Goal: Task Accomplishment & Management: Use online tool/utility

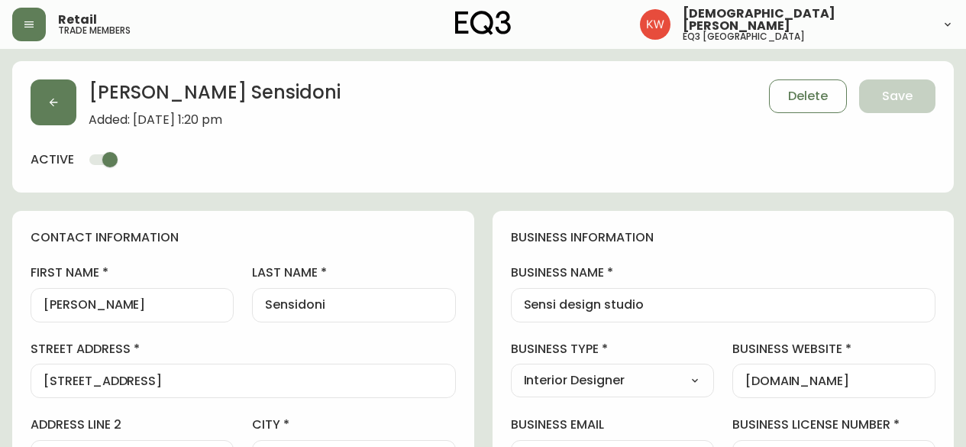
select select "AB"
select select "CA"
select select "CA_EN"
select select "Other"
select select "Interior Designer"
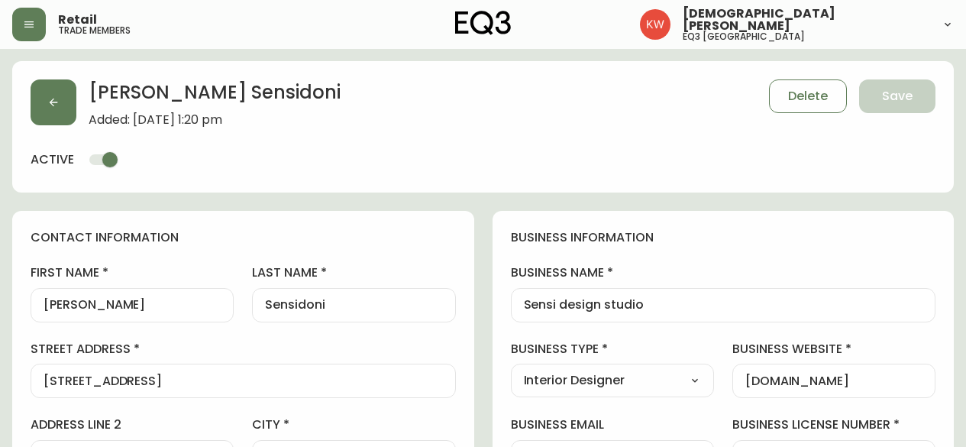
select select "cjw10z96m00006gs08l3o91tv"
select select "false"
click at [34, 25] on icon "button" at bounding box center [29, 24] width 12 height 12
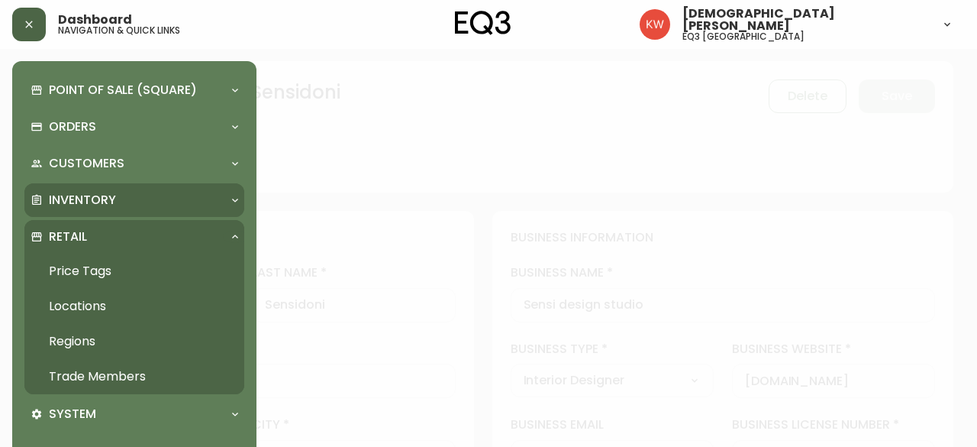
click at [105, 192] on p "Inventory" at bounding box center [82, 200] width 67 height 17
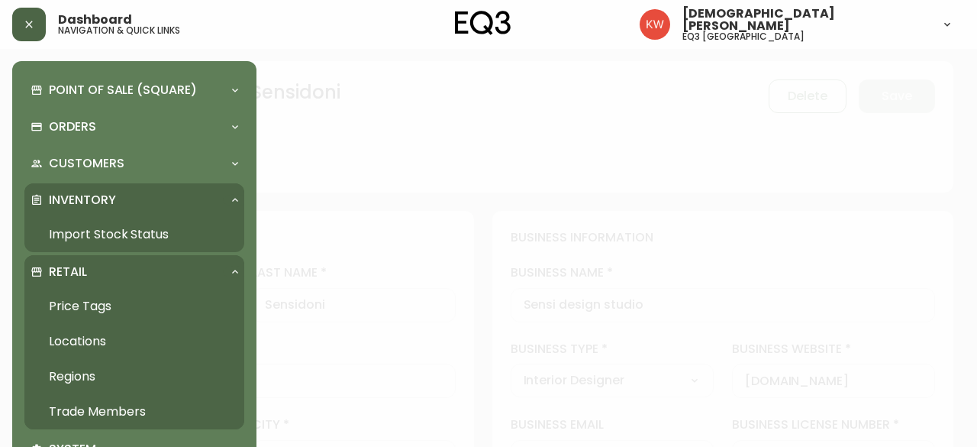
click at [106, 231] on link "Import Stock Status" at bounding box center [134, 234] width 220 height 35
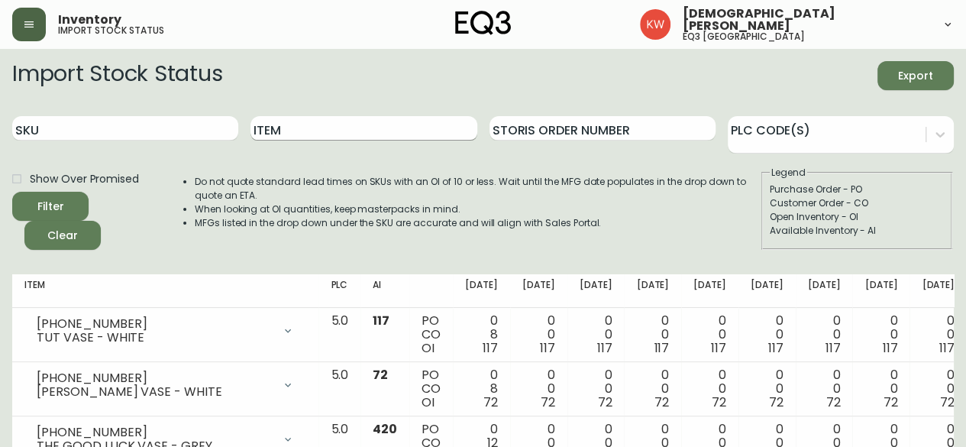
click at [345, 126] on input "Item" at bounding box center [363, 128] width 226 height 24
click at [12, 192] on button "Filter" at bounding box center [50, 206] width 76 height 29
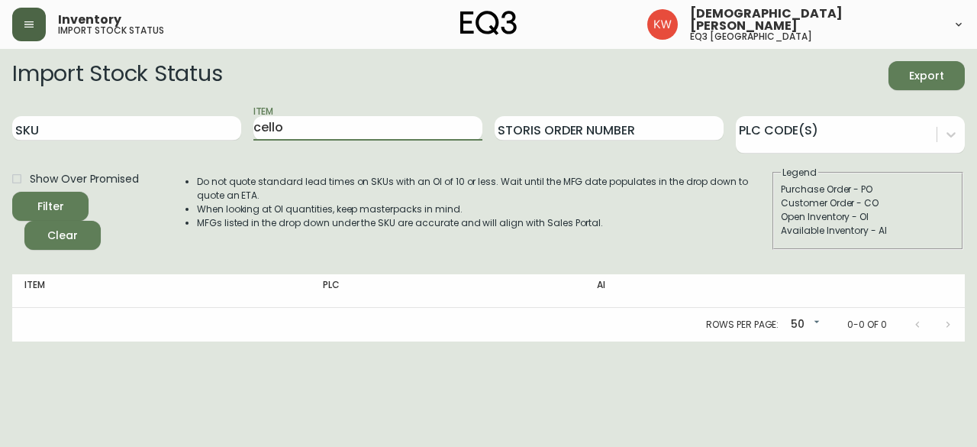
type input "cello"
click at [12, 192] on button "Filter" at bounding box center [50, 206] width 76 height 29
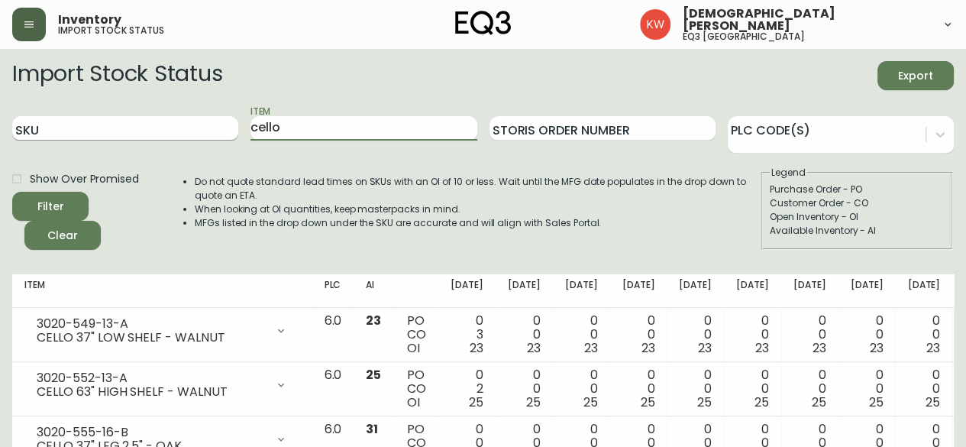
click at [228, 128] on div "SKU Item cello Storis Order Number PLC Code(s)" at bounding box center [483, 129] width 942 height 50
click at [199, 132] on input "SKU" at bounding box center [125, 128] width 226 height 24
paste input "3020-431-4-A"
click at [12, 192] on button "Filter" at bounding box center [50, 206] width 76 height 29
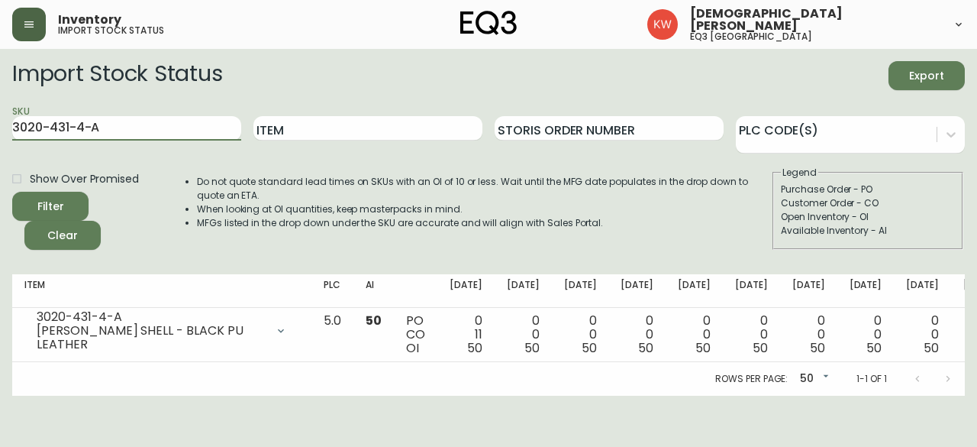
drag, startPoint x: 118, startPoint y: 128, endPoint x: 2, endPoint y: 147, distance: 116.9
click at [2, 147] on main "Import Stock Status Export SKU 3020-431-4-A Item Storis Order Number PLC Code(s…" at bounding box center [488, 222] width 977 height 347
paste input "3-4-B"
type input "3020-433-4-B"
click at [12, 192] on button "Filter" at bounding box center [50, 206] width 76 height 29
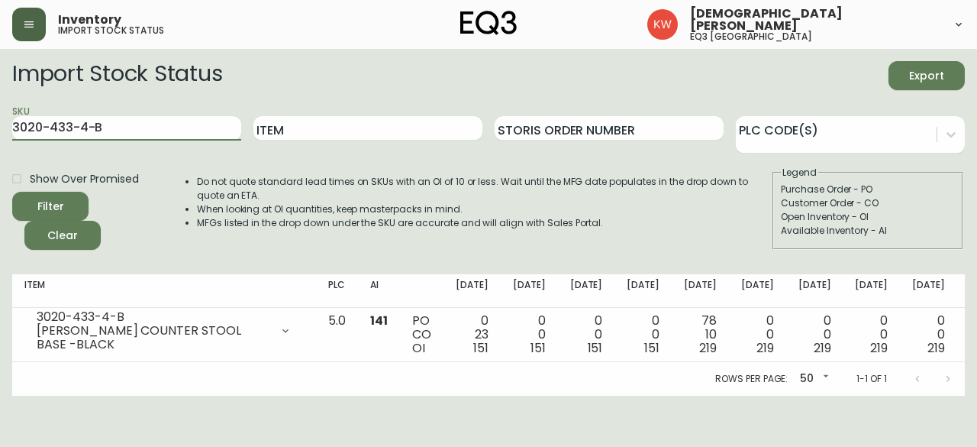
drag, startPoint x: 148, startPoint y: 126, endPoint x: 0, endPoint y: 123, distance: 148.2
click at [0, 123] on main "Import Stock Status Export SKU 3020-433-4-B Item Storis Order Number PLC Code(s…" at bounding box center [488, 222] width 977 height 347
paste input "[PHONE_NUMBER]"
click at [12, 192] on button "Filter" at bounding box center [50, 206] width 76 height 29
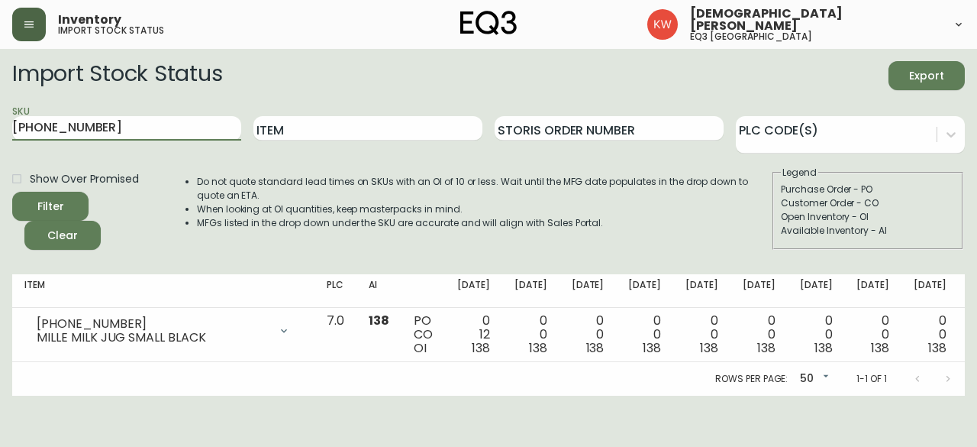
drag, startPoint x: 115, startPoint y: 124, endPoint x: 0, endPoint y: 141, distance: 115.8
click at [0, 141] on main "Import Stock Status Export SKU [PHONE_NUMBER] Item Storis Order Number PLC Code…" at bounding box center [488, 222] width 977 height 347
paste input "418-8"
click at [12, 192] on button "Filter" at bounding box center [50, 206] width 76 height 29
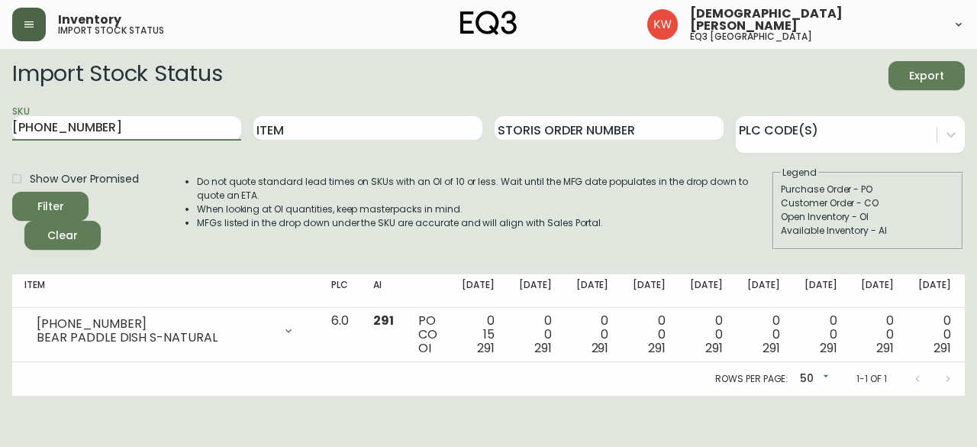
drag, startPoint x: 200, startPoint y: 131, endPoint x: 0, endPoint y: 129, distance: 200.1
click at [0, 129] on main "Import Stock Status Export SKU [PHONE_NUMBER] Item Storis Order Number PLC Code…" at bounding box center [488, 222] width 977 height 347
paste input "MERET VASES"
click at [12, 192] on button "Filter" at bounding box center [50, 206] width 76 height 29
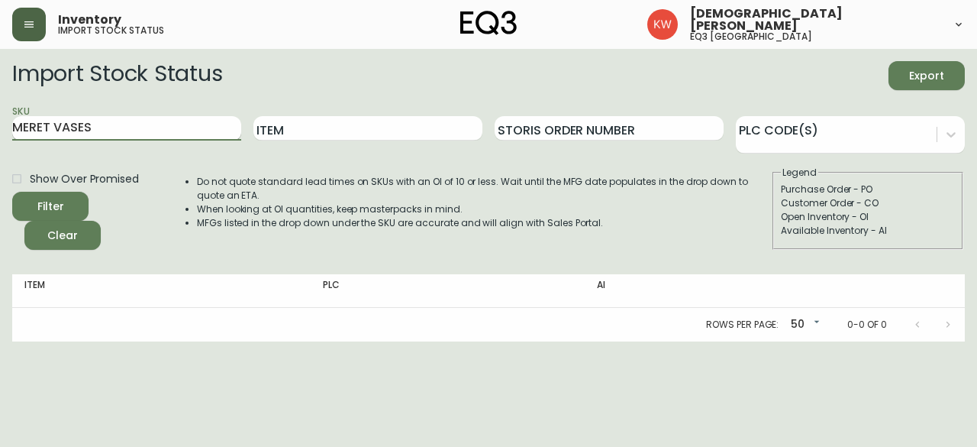
type input "MERET VASE"
drag, startPoint x: 94, startPoint y: 129, endPoint x: 0, endPoint y: 125, distance: 94.0
click at [0, 125] on main "Import Stock Status Export SKU MERET VASE Item Storis Order Number PLC Code(s) …" at bounding box center [488, 195] width 977 height 292
click at [412, 129] on input "Item" at bounding box center [368, 128] width 229 height 24
drag, startPoint x: 115, startPoint y: 127, endPoint x: 0, endPoint y: 120, distance: 114.7
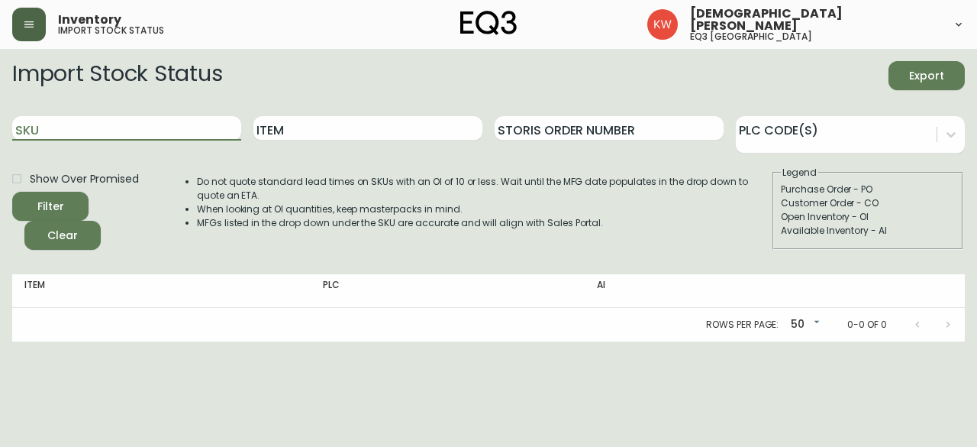
click at [0, 120] on main "Import Stock Status Export SKU Item Storis Order Number PLC Code(s) Show Over P…" at bounding box center [488, 195] width 977 height 292
paste input "[PHONE_NUMBER]"
click at [12, 192] on button "Filter" at bounding box center [50, 206] width 76 height 29
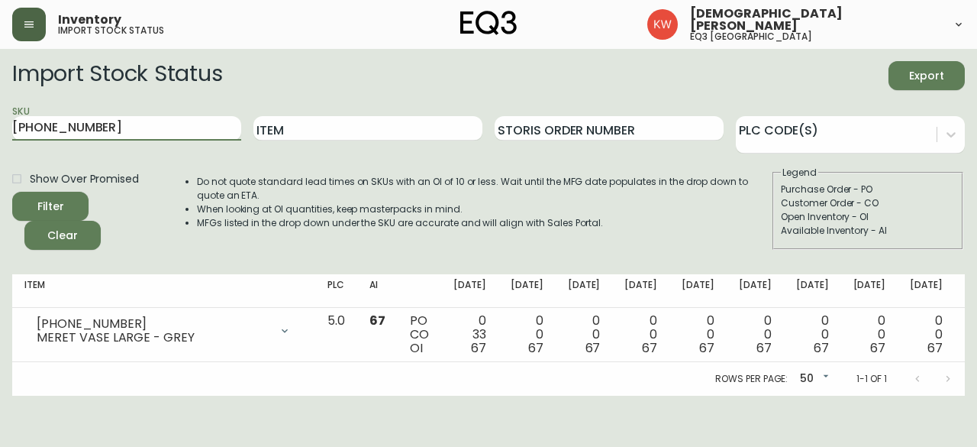
drag, startPoint x: 97, startPoint y: 132, endPoint x: 0, endPoint y: 114, distance: 98.7
click at [0, 114] on main "Import Stock Status Export SKU [PHONE_NUMBER] Item Storis Order Number PLC Code…" at bounding box center [488, 222] width 977 height 347
paste input "102.397.13"
click at [37, 126] on input "102.397.13" at bounding box center [126, 128] width 229 height 24
click at [63, 128] on input "102-397.13" at bounding box center [126, 128] width 229 height 24
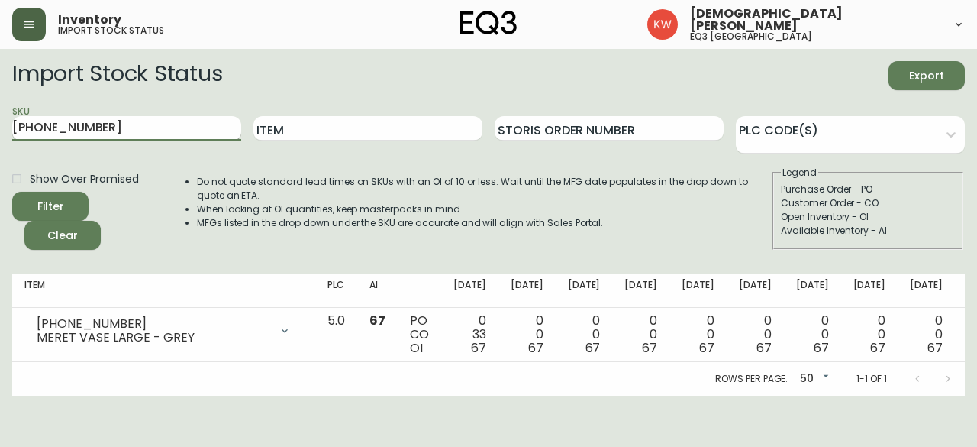
type input "[PHONE_NUMBER]"
click at [12, 192] on button "Filter" at bounding box center [50, 206] width 76 height 29
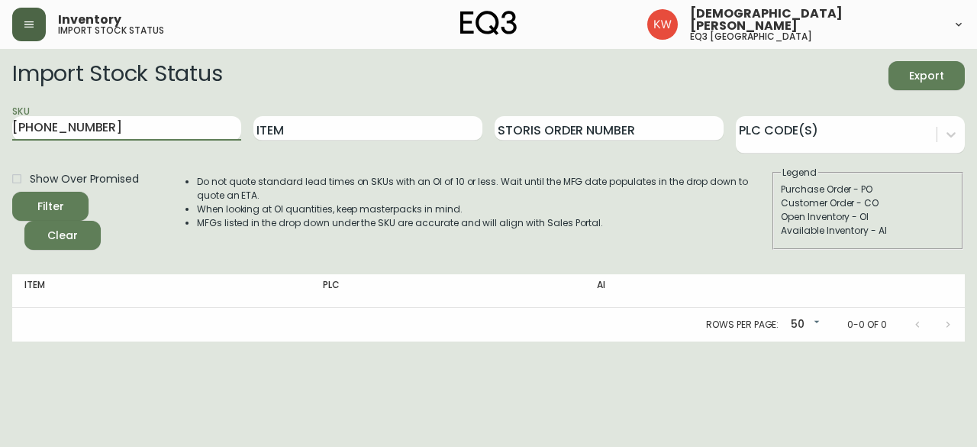
drag, startPoint x: 121, startPoint y: 126, endPoint x: 0, endPoint y: 128, distance: 121.4
click at [0, 128] on main "Import Stock Status Export SKU [PHONE_NUMBER] Item Storis Order Number PLC Code…" at bounding box center [488, 195] width 977 height 292
paste input "[PHONE_NUMBER]"
click at [12, 192] on button "Filter" at bounding box center [50, 206] width 76 height 29
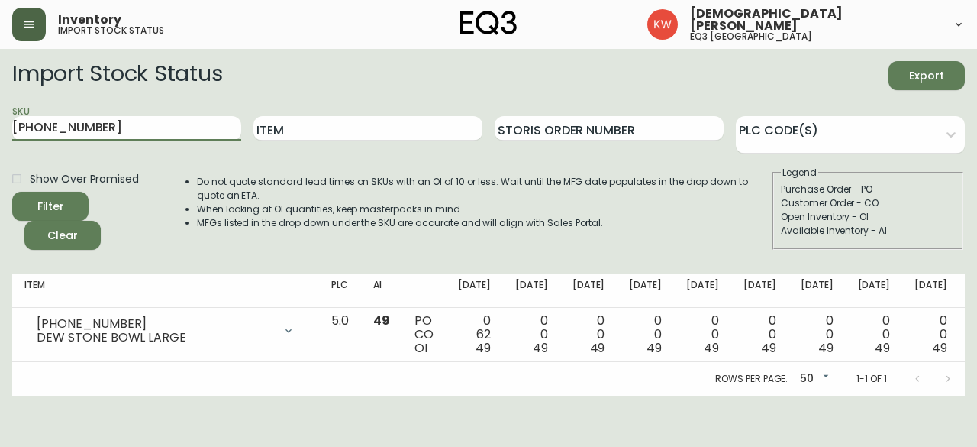
drag, startPoint x: 84, startPoint y: 124, endPoint x: 0, endPoint y: 123, distance: 84.0
click at [0, 123] on main "Import Stock Status Export SKU [PHONE_NUMBER] Item Storis Order Number PLC Code…" at bounding box center [488, 222] width 977 height 347
paste input "055-1"
click at [12, 192] on button "Filter" at bounding box center [50, 206] width 76 height 29
drag, startPoint x: 95, startPoint y: 123, endPoint x: 0, endPoint y: 121, distance: 95.5
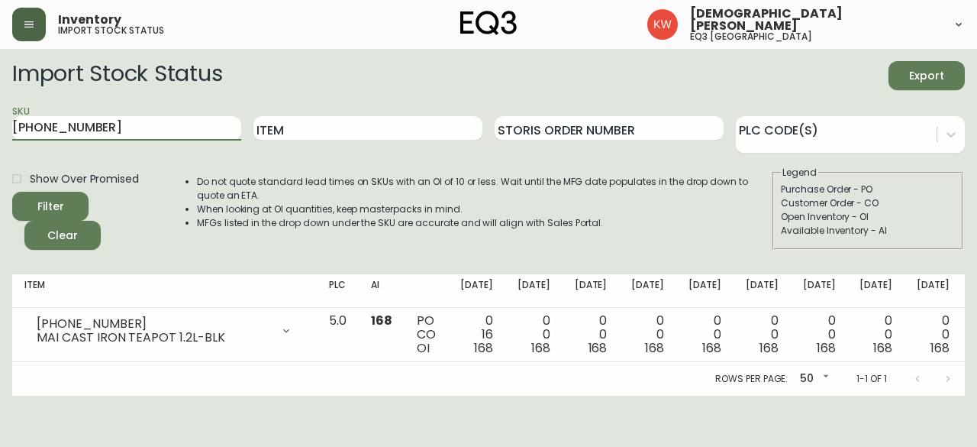
click at [0, 121] on main "Import Stock Status Export SKU [PHONE_NUMBER] Item Storis Order Number PLC Code…" at bounding box center [488, 222] width 977 height 347
paste input "40-344-6"
click at [12, 192] on button "Filter" at bounding box center [50, 206] width 76 height 29
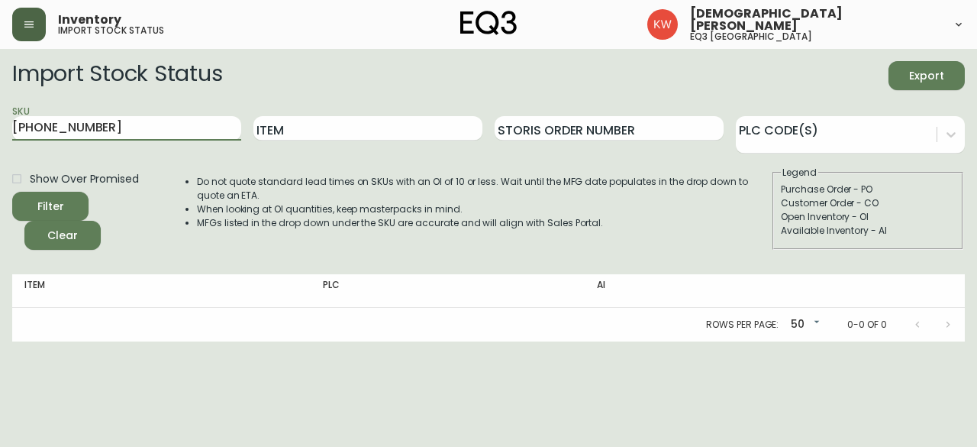
drag, startPoint x: 127, startPoint y: 121, endPoint x: 0, endPoint y: 129, distance: 127.0
click at [0, 129] on main "Import Stock Status Export SKU [PHONE_NUMBER] Item Storis Order Number PLC Code…" at bounding box center [488, 195] width 977 height 292
paste input "70-361-0"
type input "[PHONE_NUMBER]"
click at [12, 192] on button "Filter" at bounding box center [50, 206] width 76 height 29
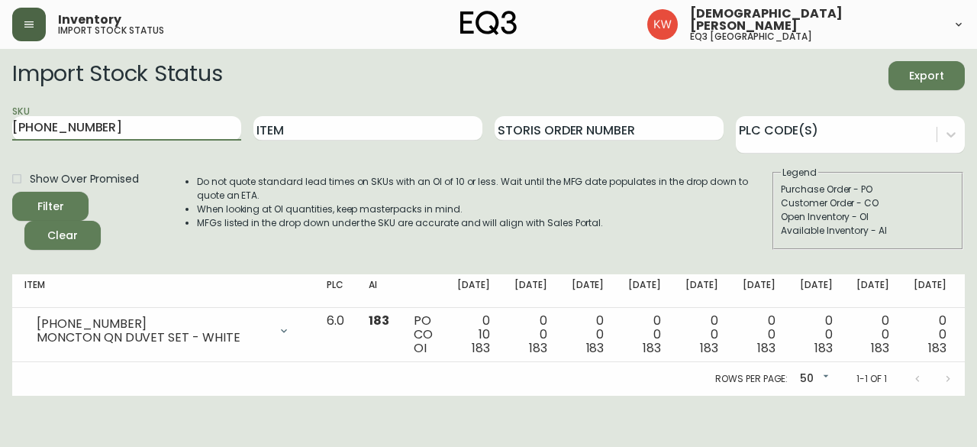
drag, startPoint x: 95, startPoint y: 126, endPoint x: 0, endPoint y: 114, distance: 95.5
click at [0, 114] on main "Import Stock Status Export SKU [PHONE_NUMBER] Item Storis Order Number PLC Code…" at bounding box center [488, 222] width 977 height 347
click at [422, 121] on input "Item" at bounding box center [368, 128] width 229 height 24
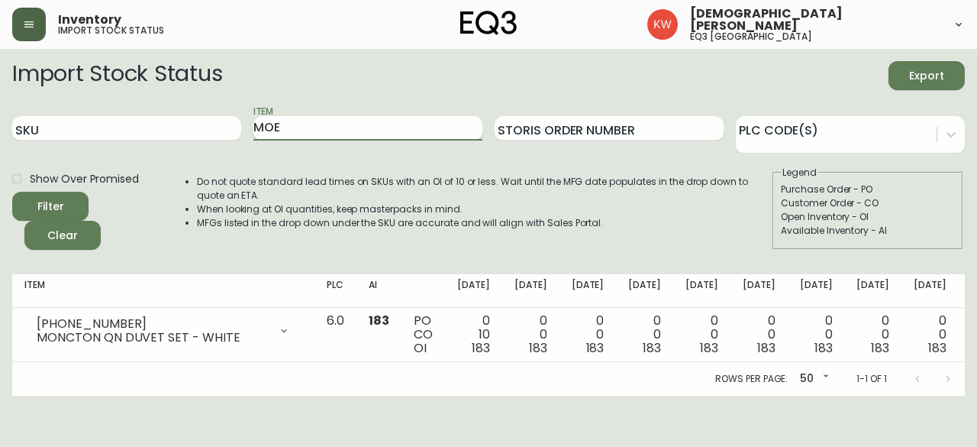
type input "MOE"
click at [12, 192] on button "Filter" at bounding box center [50, 206] width 76 height 29
